Goal: Task Accomplishment & Management: Use online tool/utility

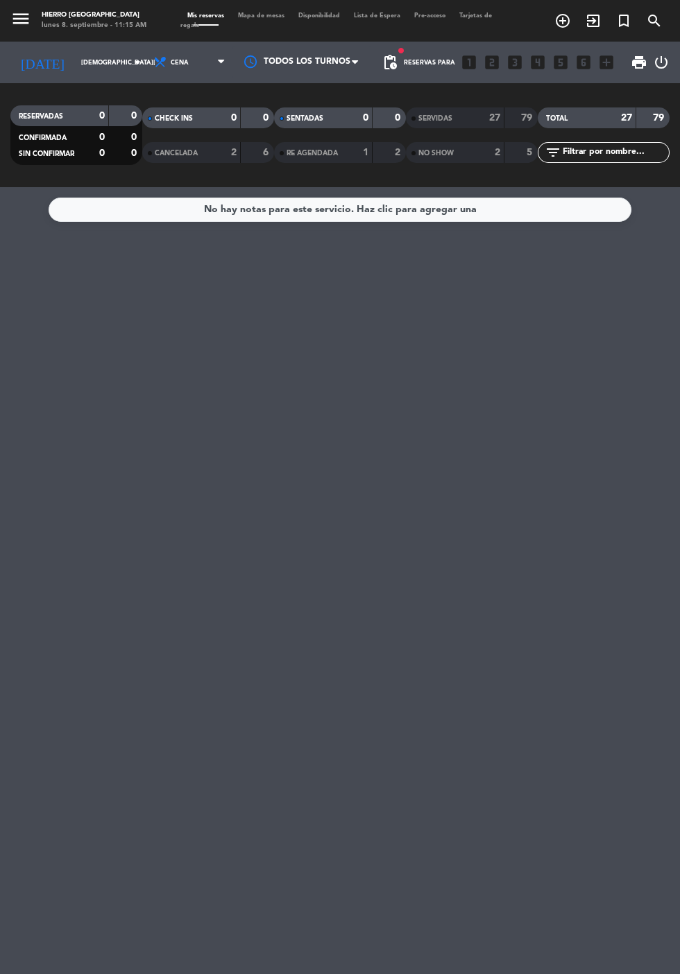
click at [74, 58] on input "[DEMOGRAPHIC_DATA][DATE]" at bounding box center [117, 62] width 87 height 21
click at [74, 53] on input "[DEMOGRAPHIC_DATA][DATE]" at bounding box center [117, 62] width 87 height 21
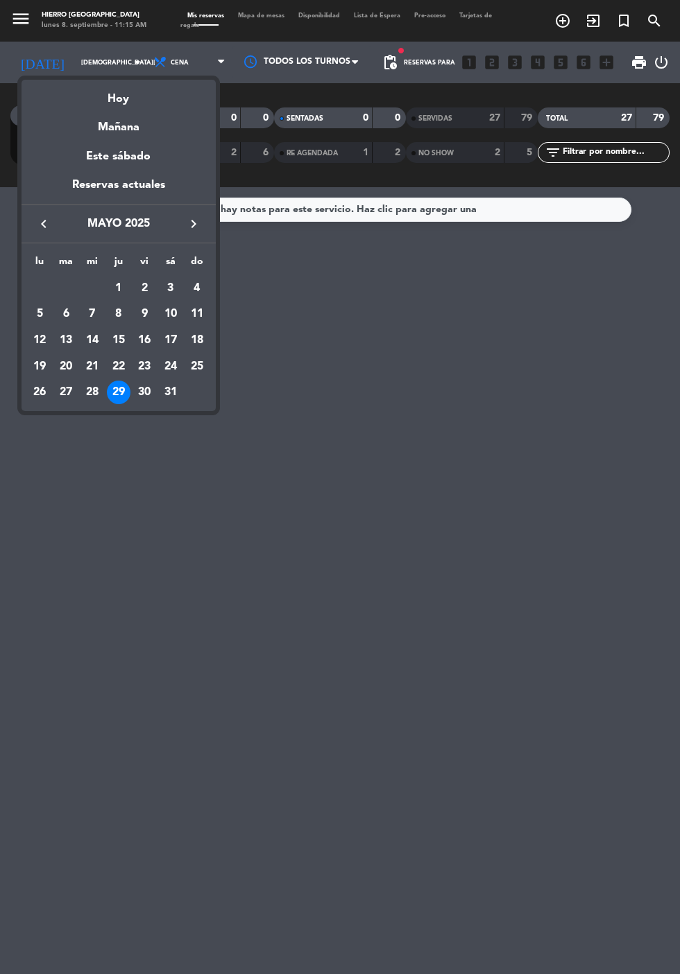
click at [122, 98] on div "Hoy" at bounding box center [118, 94] width 194 height 28
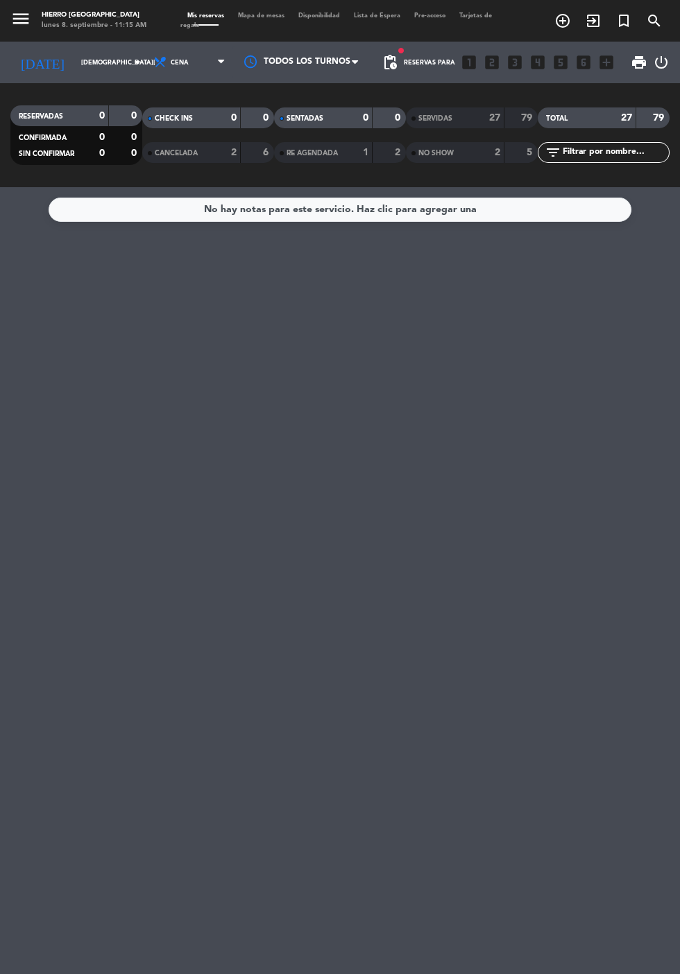
type input "[DATE]"
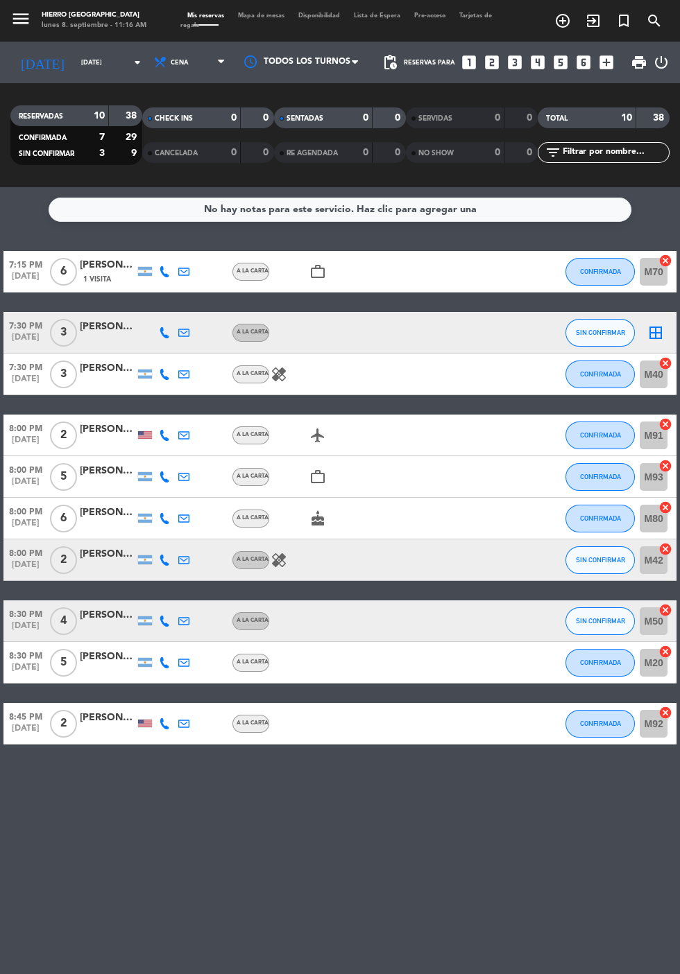
click at [655, 326] on icon "border_all" at bounding box center [655, 333] width 17 height 17
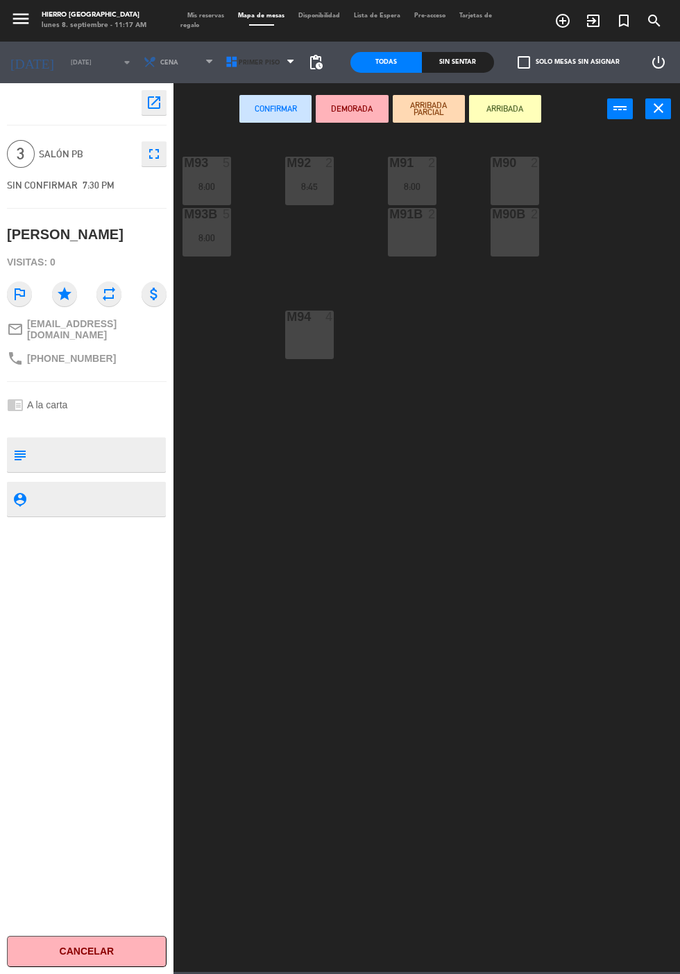
click at [225, 62] on icon at bounding box center [232, 62] width 14 height 14
click at [230, 123] on ng-component "menu Hierro [PERSON_NAME] [DATE] 8. septiembre - 11:17 AM Mis reservas Mapa de …" at bounding box center [340, 486] width 680 height 972
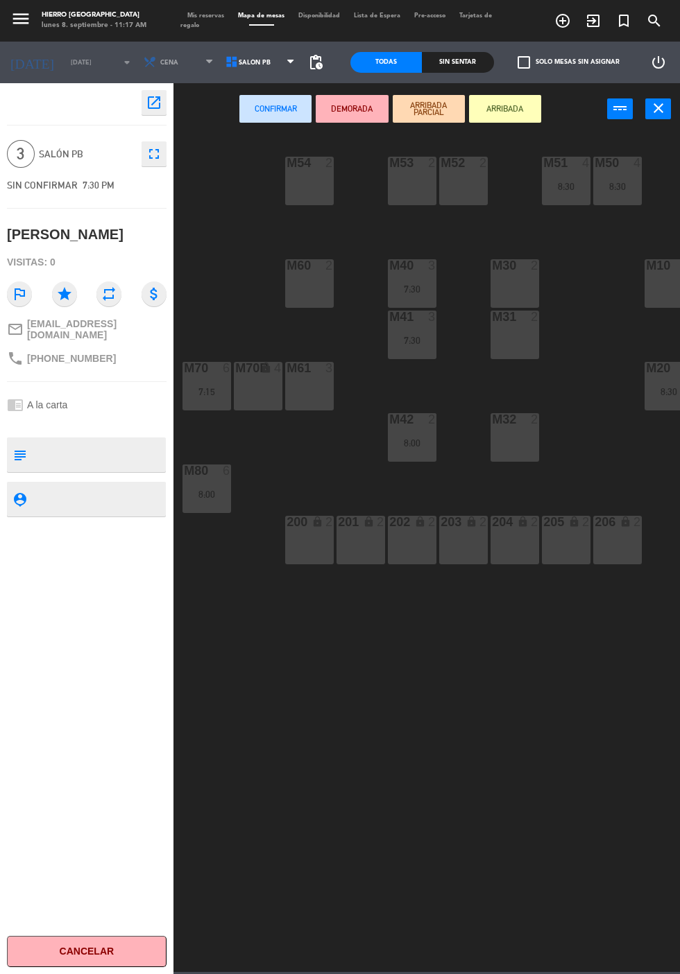
click at [517, 280] on div "M30 2" at bounding box center [514, 283] width 49 height 49
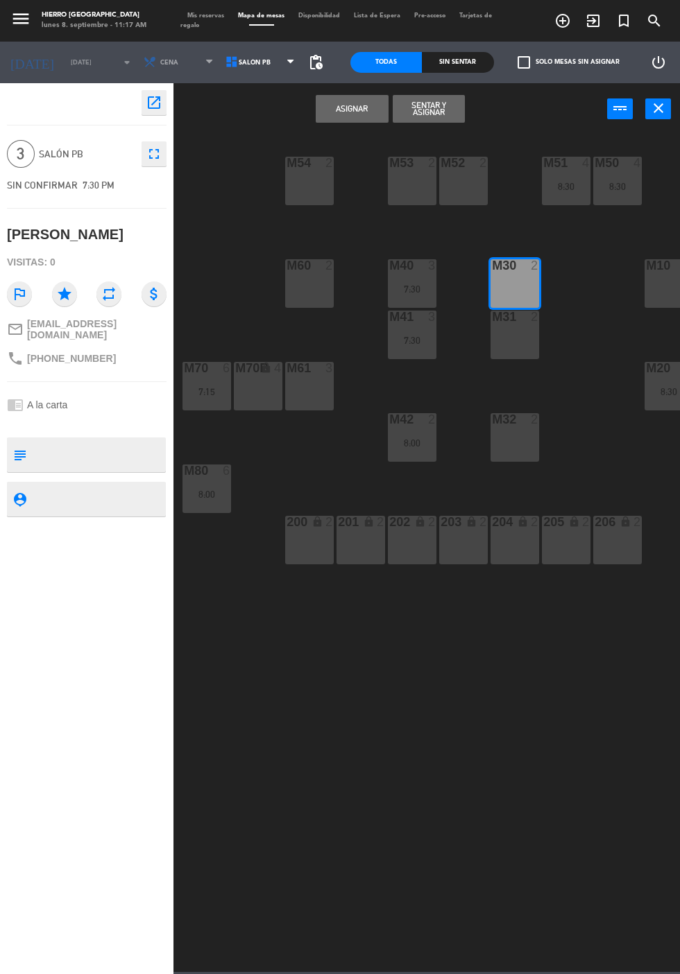
click at [512, 349] on div "m31 2" at bounding box center [514, 335] width 49 height 49
click at [345, 110] on button "Asignar" at bounding box center [351, 109] width 72 height 28
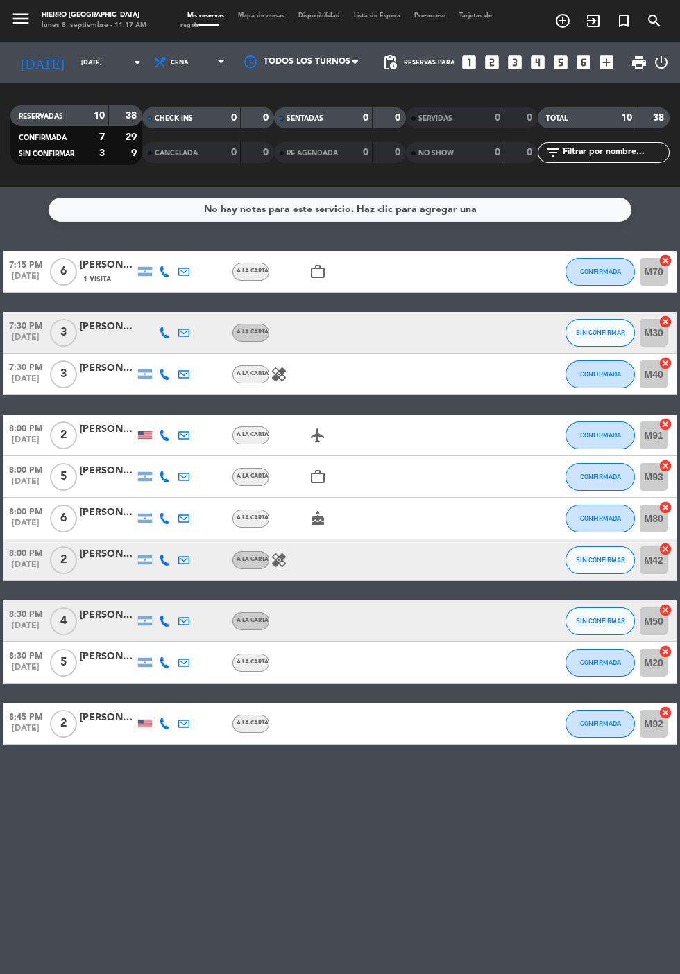
click at [320, 519] on icon "cake" at bounding box center [317, 518] width 17 height 17
click at [322, 469] on icon "work_outline" at bounding box center [317, 477] width 17 height 17
click at [255, 15] on span "Mapa de mesas" at bounding box center [261, 15] width 60 height 6
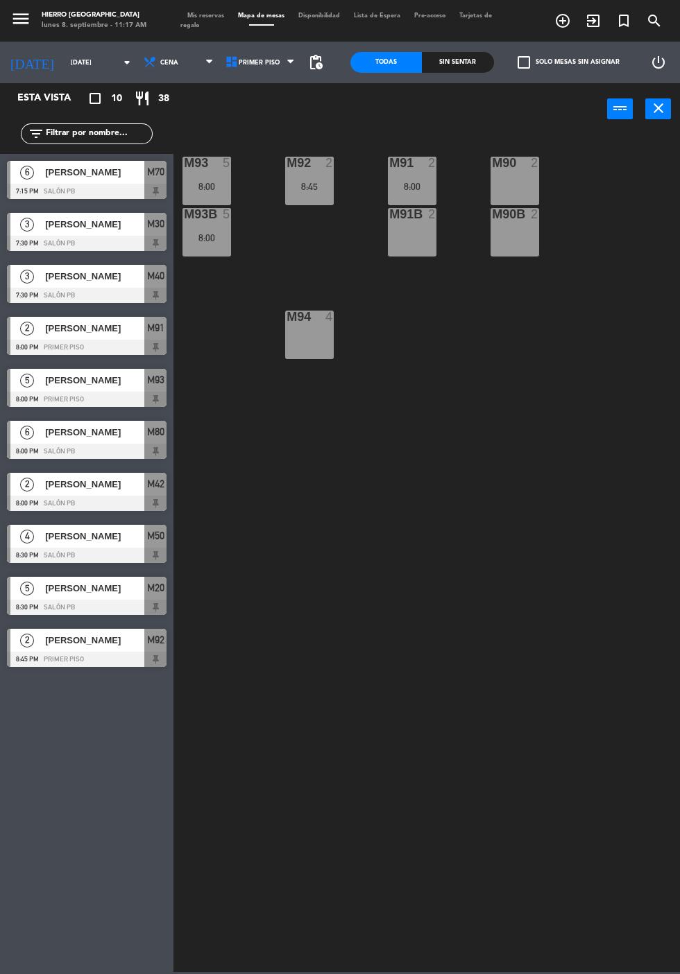
click at [201, 15] on span "Mis reservas" at bounding box center [205, 15] width 51 height 6
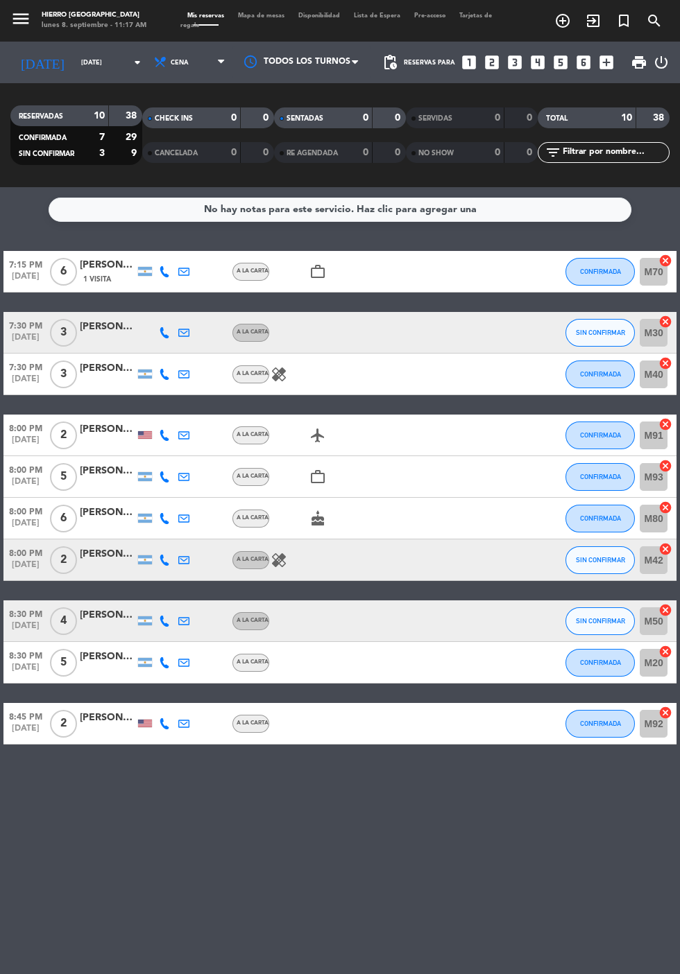
click at [664, 466] on icon "cancel" at bounding box center [665, 466] width 14 height 14
click at [662, 508] on icon "cancel" at bounding box center [665, 508] width 14 height 14
click at [651, 472] on icon "border_all" at bounding box center [655, 477] width 17 height 17
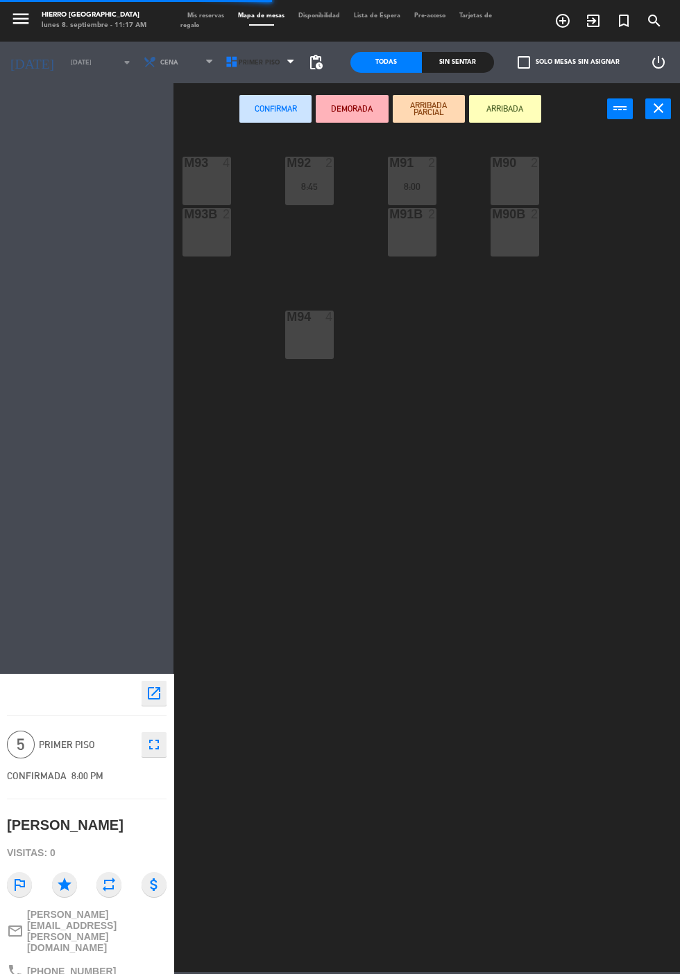
click at [252, 62] on span "Primer Piso" at bounding box center [259, 63] width 41 height 8
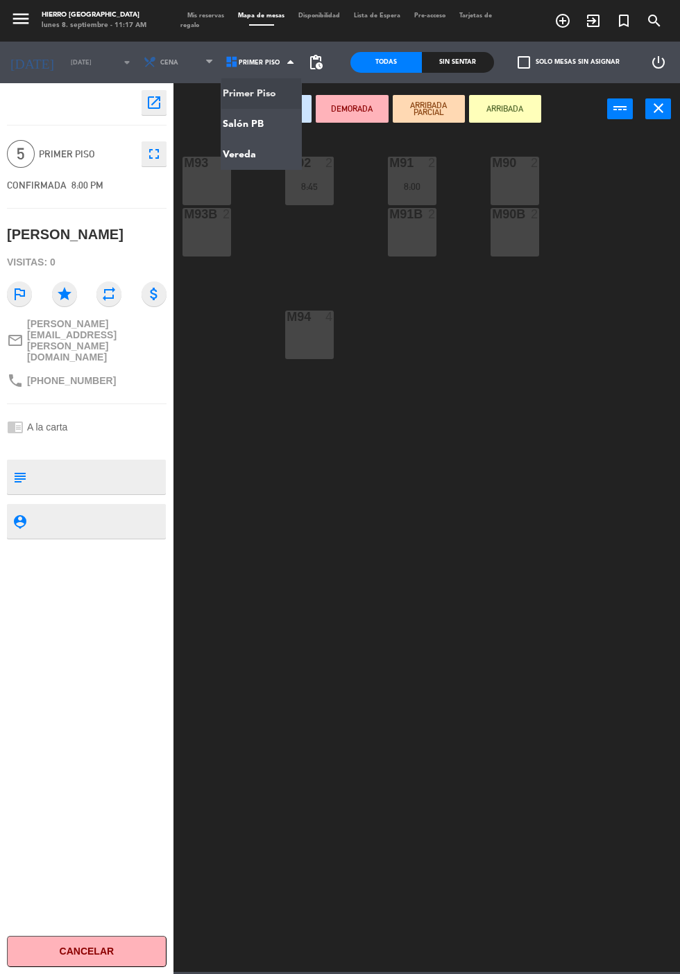
click at [266, 127] on ng-component "menu Hierro [PERSON_NAME] [DATE] 8. septiembre - 11:17 AM Mis reservas Mapa de …" at bounding box center [340, 486] width 680 height 972
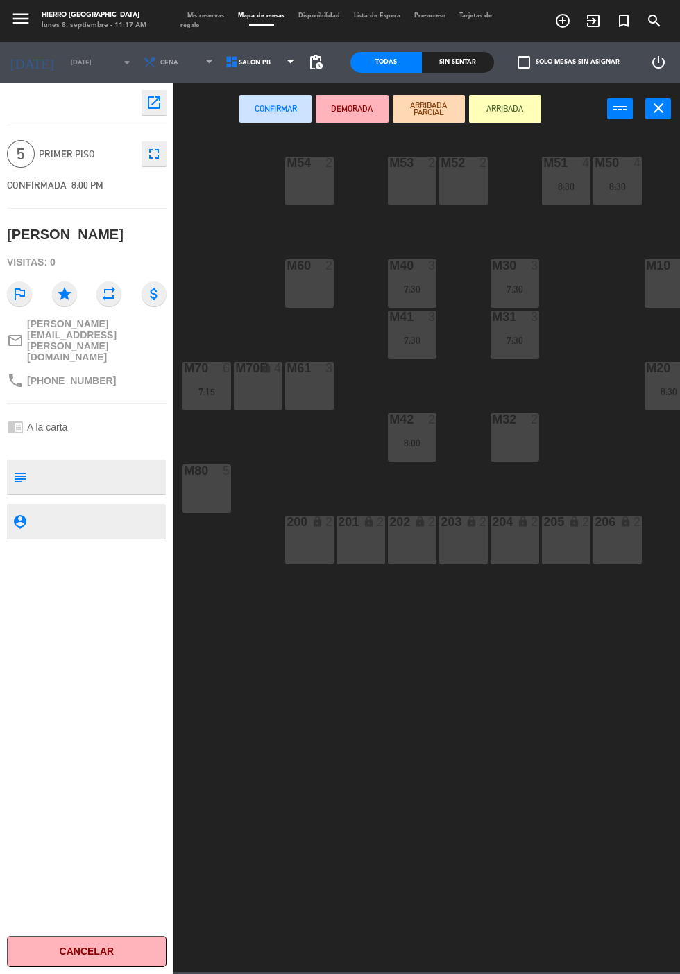
click at [218, 498] on div "M80 5" at bounding box center [206, 489] width 49 height 49
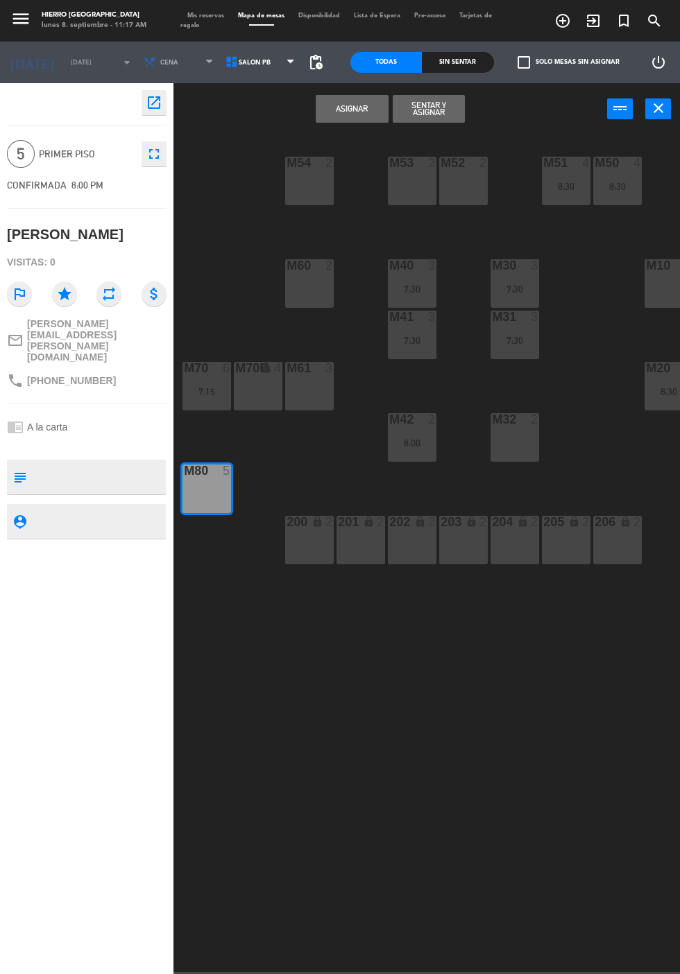
click at [358, 112] on button "Asignar" at bounding box center [351, 109] width 72 height 28
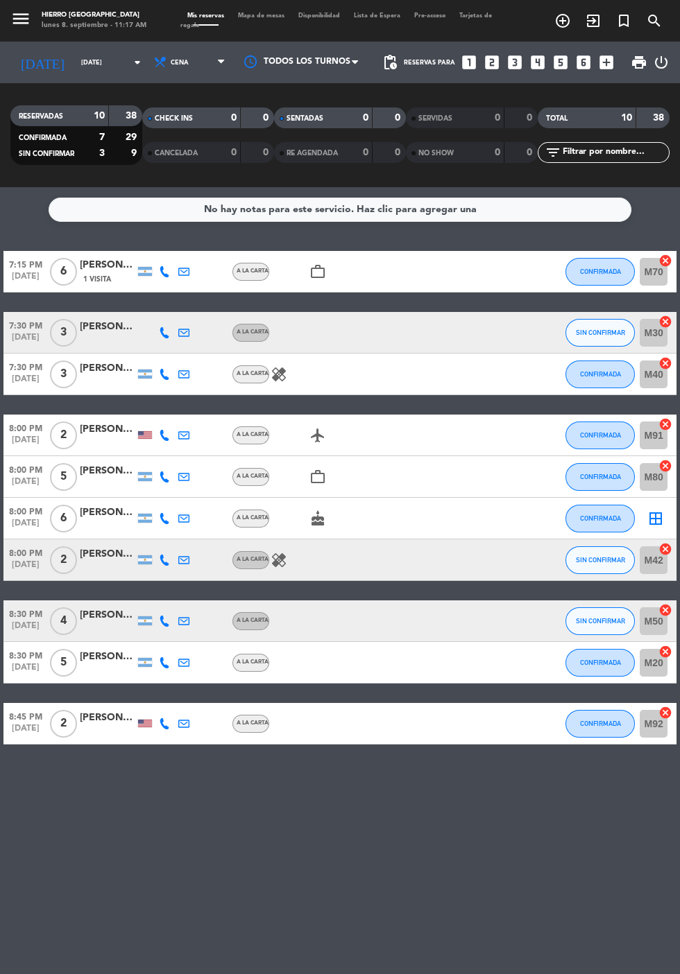
click at [649, 514] on icon "border_all" at bounding box center [655, 518] width 17 height 17
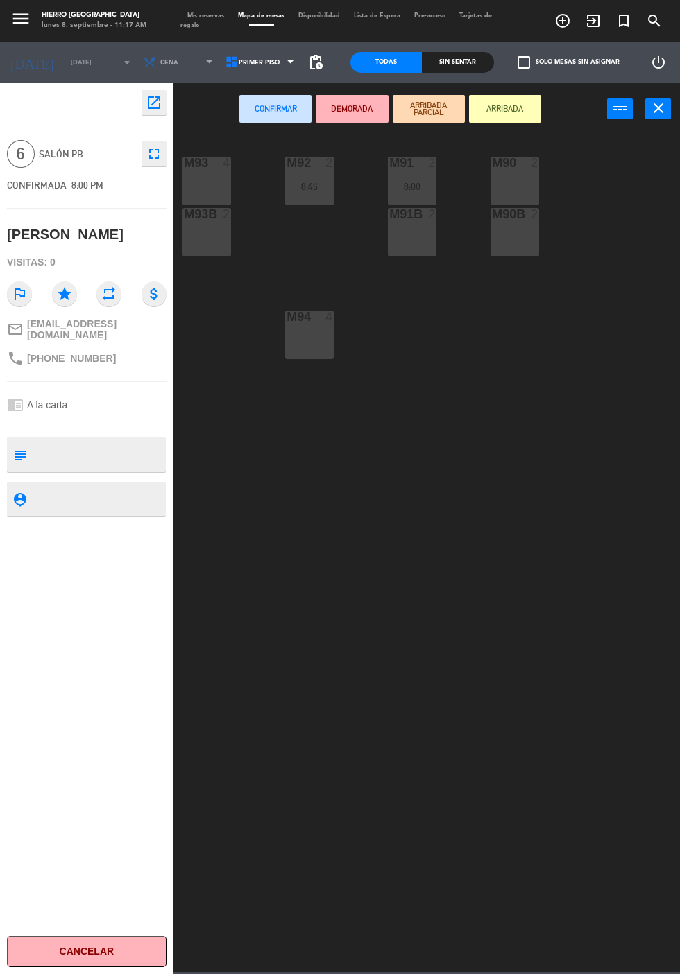
click at [215, 172] on div "M93 4" at bounding box center [206, 181] width 49 height 49
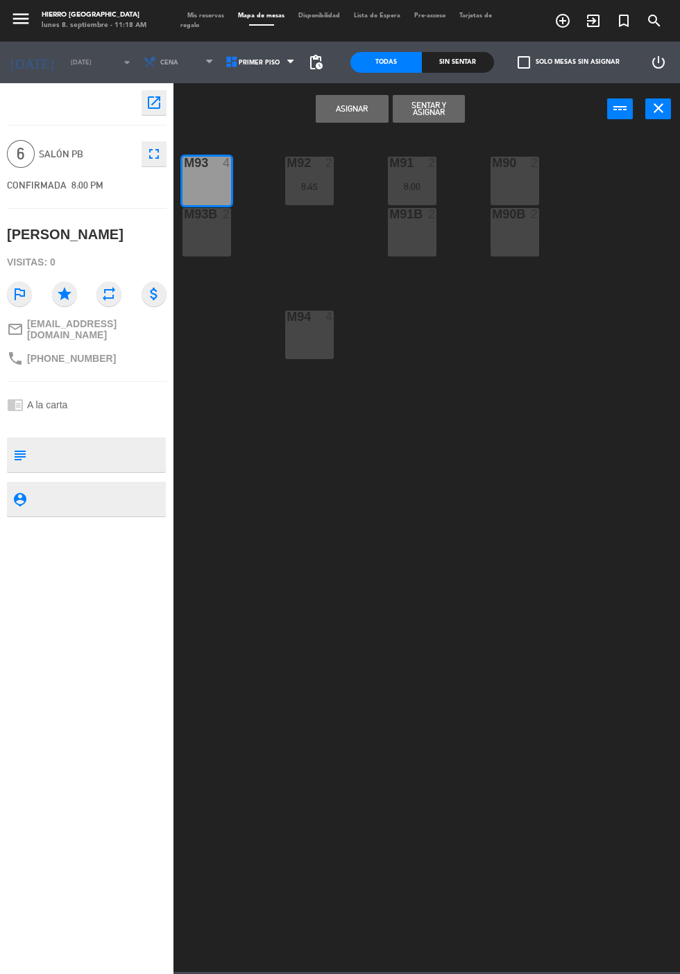
click at [218, 239] on div "M93B 2" at bounding box center [206, 232] width 49 height 49
click at [350, 111] on button "Asignar" at bounding box center [351, 109] width 72 height 28
